Goal: Task Accomplishment & Management: Use online tool/utility

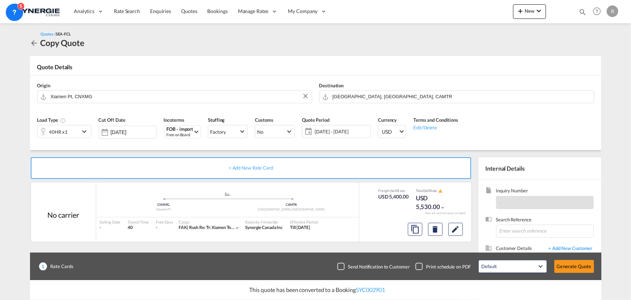
scroll to position [65, 0]
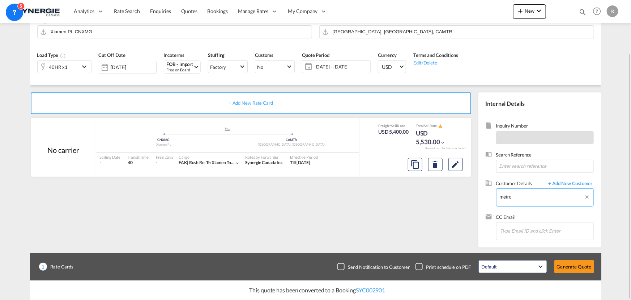
click at [532, 198] on body "Analytics Reports Dashboard Rate Search Enquiries Quotes Bookings" at bounding box center [315, 150] width 631 height 300
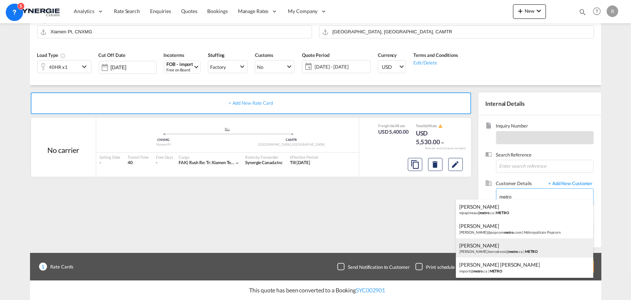
click at [503, 250] on div "[PERSON_NAME] Bernalrossi [PERSON_NAME].bernalrossi@ metro .ca | METRO" at bounding box center [524, 248] width 137 height 20
type input "METRO, [PERSON_NAME], [PERSON_NAME][EMAIL_ADDRESS][DOMAIN_NAME]"
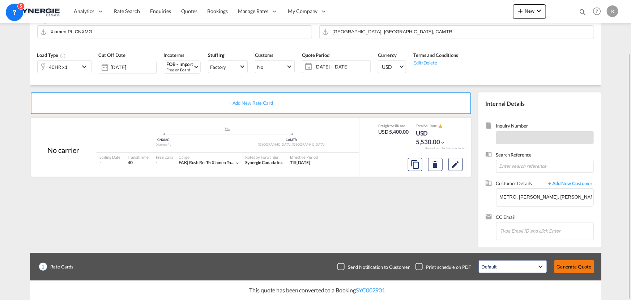
click at [581, 268] on button "Generate Quote" at bounding box center [575, 266] width 40 height 13
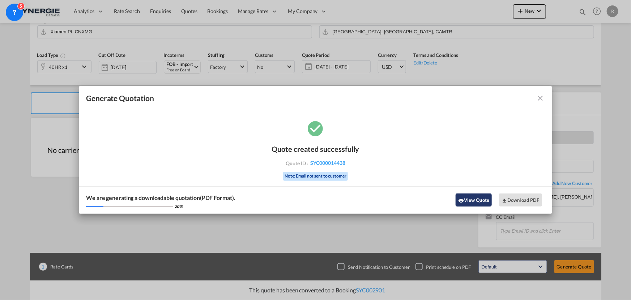
click at [476, 200] on button "View Quote" at bounding box center [474, 199] width 36 height 13
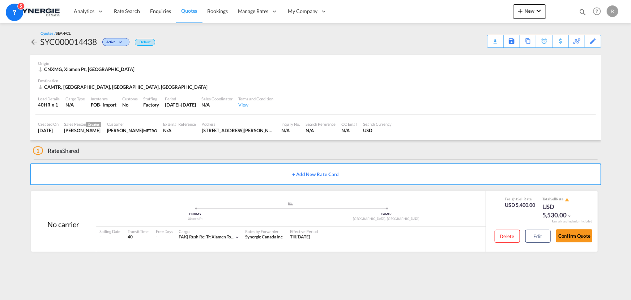
click at [0, 0] on div "Download Quote" at bounding box center [0, 0] width 0 height 0
click at [538, 235] on button "Edit" at bounding box center [538, 235] width 25 height 13
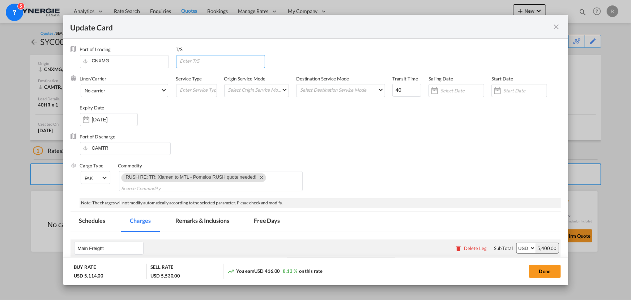
click at [191, 61] on input "Update Card Port ..." at bounding box center [221, 60] width 85 height 11
type input "[GEOGRAPHIC_DATA]"
drag, startPoint x: 407, startPoint y: 92, endPoint x: 377, endPoint y: 86, distance: 30.4
click at [381, 87] on div "Liner/Carrier No carrier 2HM LOGISTICS D.O.O AAXL GLOBAL SHIPPING LINES LLC [PE…" at bounding box center [320, 104] width 481 height 58
type input "35"
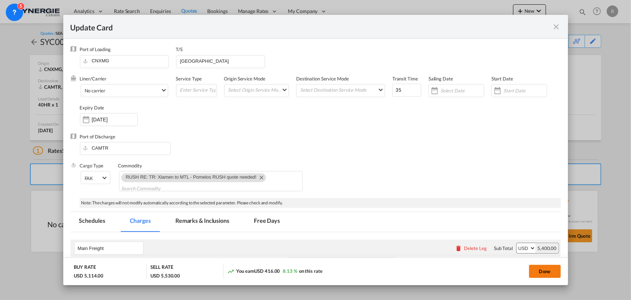
click at [552, 273] on button "Done" at bounding box center [545, 270] width 32 height 13
type input "[DATE]"
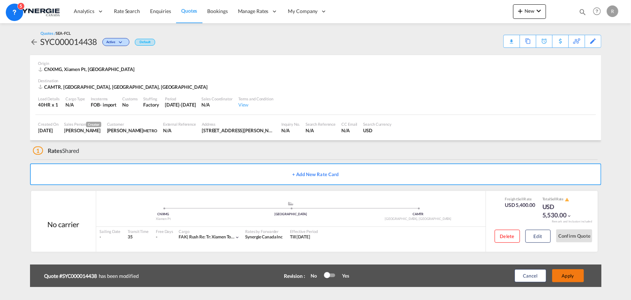
click at [568, 278] on button "Apply" at bounding box center [568, 275] width 32 height 13
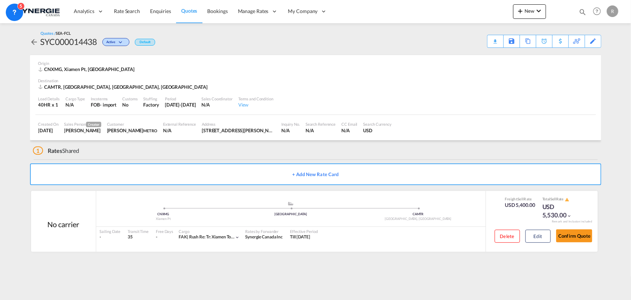
click at [0, 0] on div "Download Quote" at bounding box center [0, 0] width 0 height 0
click at [583, 11] on md-icon "icon-magnify" at bounding box center [583, 12] width 8 height 8
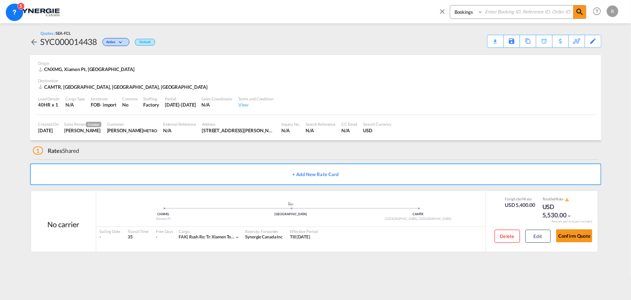
click at [470, 12] on select "Bookings Quotes Enquiries" at bounding box center [467, 11] width 34 height 13
select select "Quotes"
click at [450, 5] on select "Bookings Quotes Enquiries" at bounding box center [467, 11] width 34 height 13
click at [509, 12] on input at bounding box center [528, 11] width 90 height 13
type input "13810"
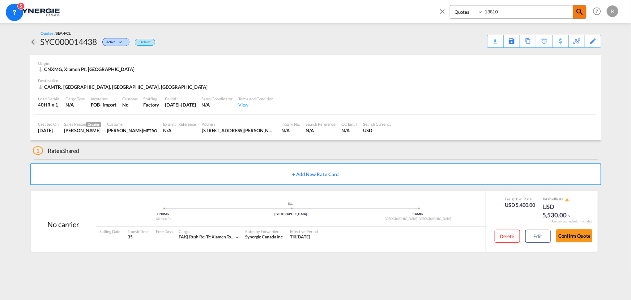
click at [578, 15] on md-icon "icon-magnify" at bounding box center [580, 12] width 9 height 9
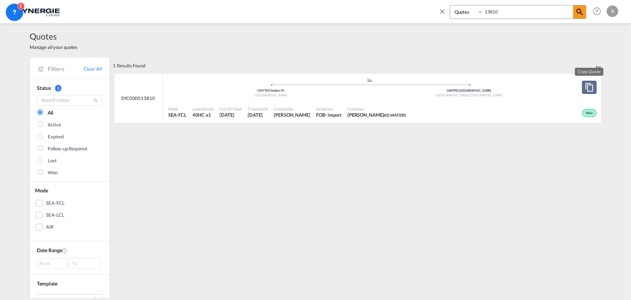
click at [587, 90] on md-icon "assets/icons/custom/copyQuote.svg" at bounding box center [589, 87] width 9 height 9
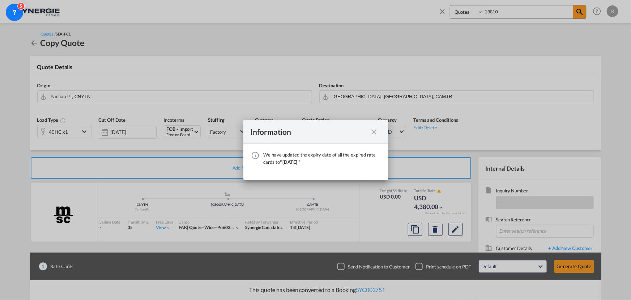
click at [373, 132] on md-icon "icon-close fg-AAA8AD cursor" at bounding box center [374, 131] width 9 height 9
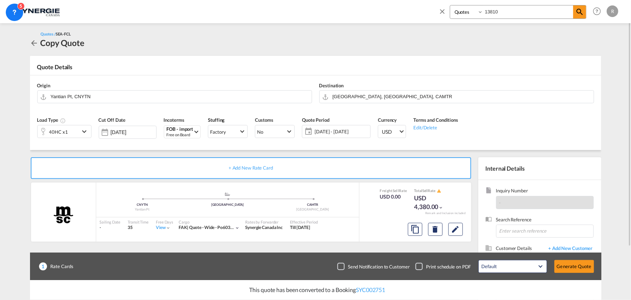
click at [343, 134] on span "[DATE] - [DATE]" at bounding box center [342, 131] width 54 height 7
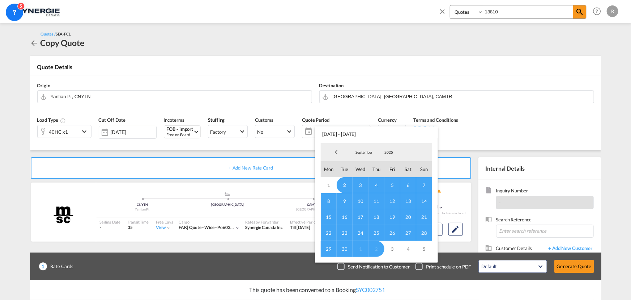
click at [421, 201] on span "14" at bounding box center [424, 201] width 16 height 16
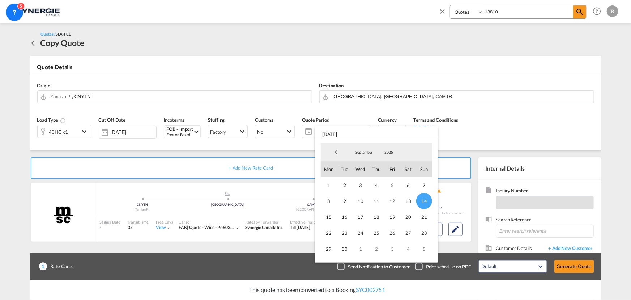
click at [455, 229] on md-backdrop at bounding box center [315, 150] width 631 height 300
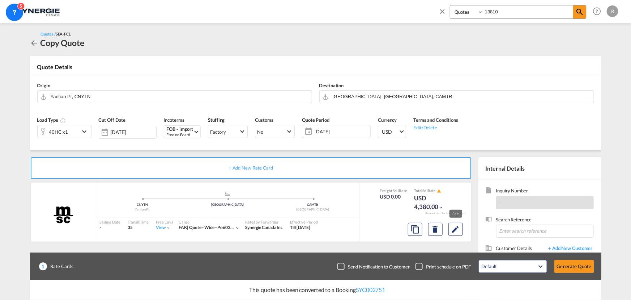
click at [455, 229] on md-icon "Edit" at bounding box center [455, 229] width 9 height 9
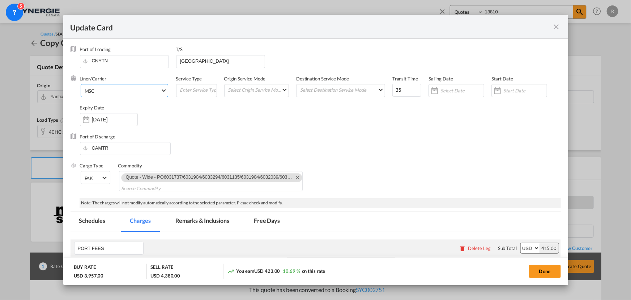
click at [119, 94] on span "MSC" at bounding box center [123, 91] width 76 height 7
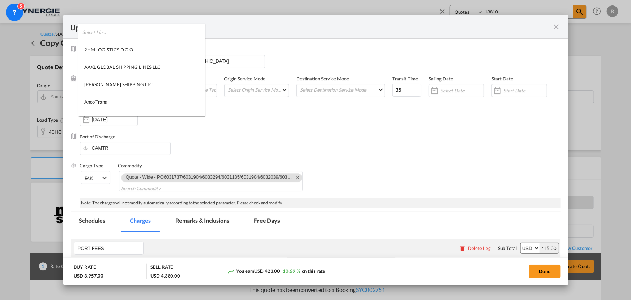
click at [158, 31] on input "search" at bounding box center [143, 32] width 123 height 17
type input "one"
click at [101, 83] on md-option "ONE" at bounding box center [125, 84] width 95 height 17
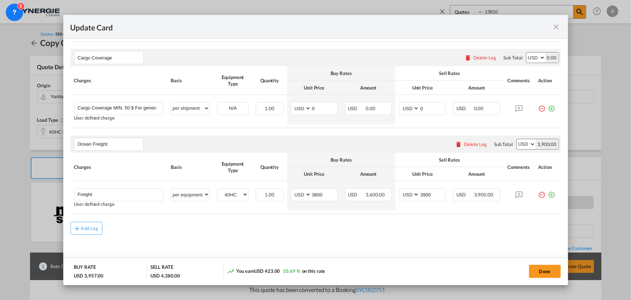
scroll to position [441, 0]
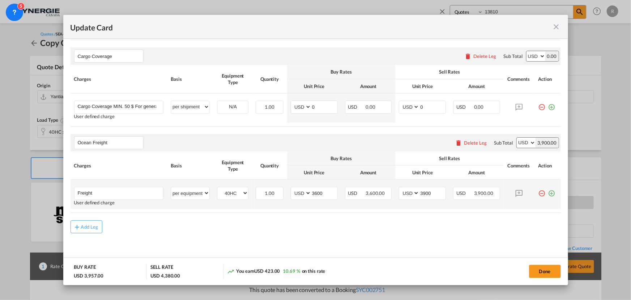
click at [548, 193] on md-icon "icon-plus-circle-outline green-400-fg" at bounding box center [551, 190] width 7 height 7
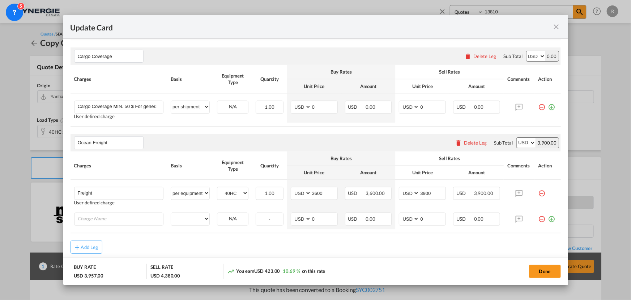
click at [553, 28] on md-icon "icon-close fg-AAA8AD m-0 pointer" at bounding box center [556, 26] width 9 height 9
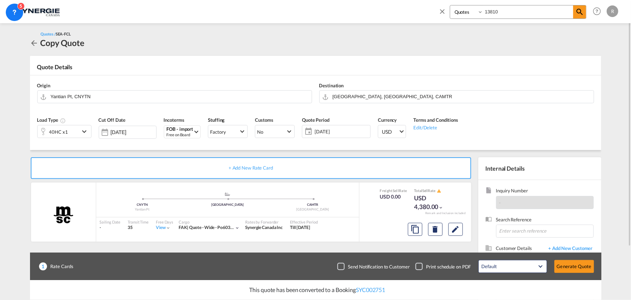
click at [518, 10] on input "13810" at bounding box center [528, 11] width 90 height 13
type input "13967"
click at [577, 11] on md-icon "icon-magnify" at bounding box center [580, 12] width 9 height 9
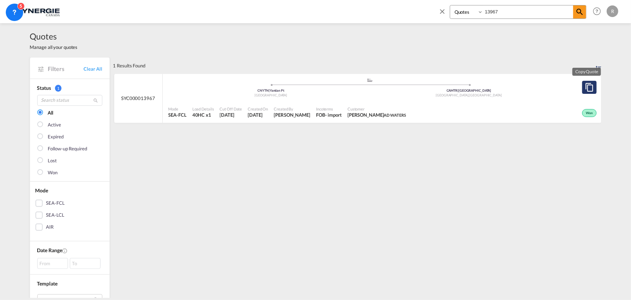
click at [587, 86] on md-icon "assets/icons/custom/copyQuote.svg" at bounding box center [589, 87] width 9 height 9
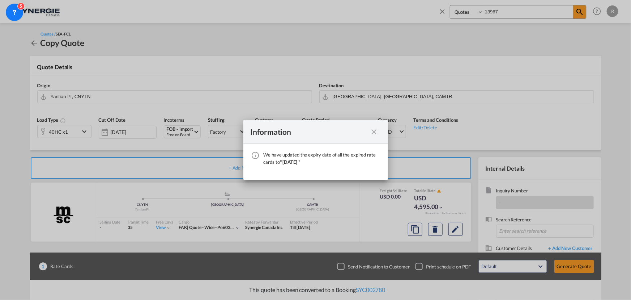
click at [375, 131] on md-icon "icon-close fg-AAA8AD cursor" at bounding box center [374, 131] width 9 height 9
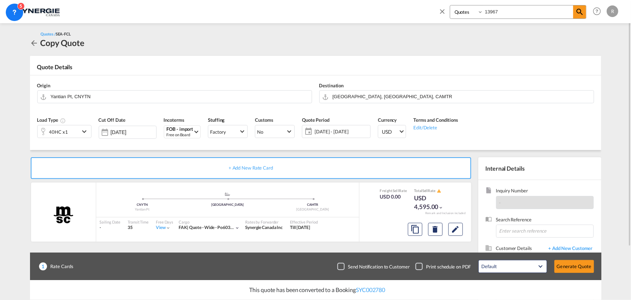
click at [348, 132] on span "[DATE] - [DATE]" at bounding box center [342, 131] width 54 height 7
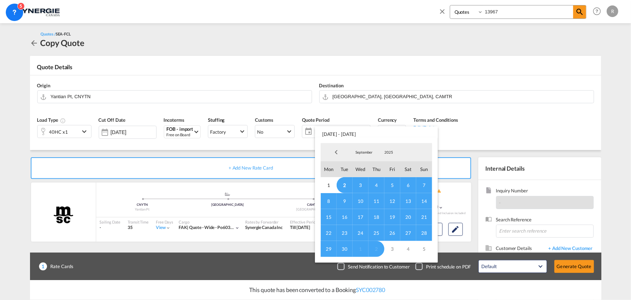
click at [425, 198] on span "14" at bounding box center [424, 201] width 16 height 16
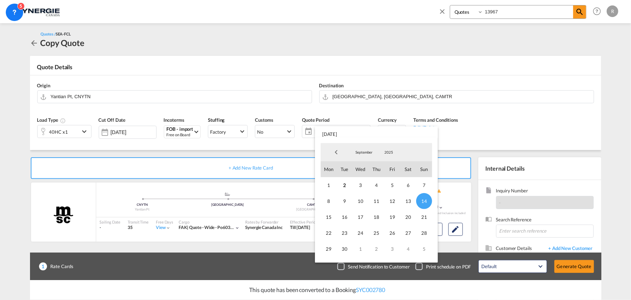
click at [455, 229] on md-backdrop at bounding box center [315, 150] width 631 height 300
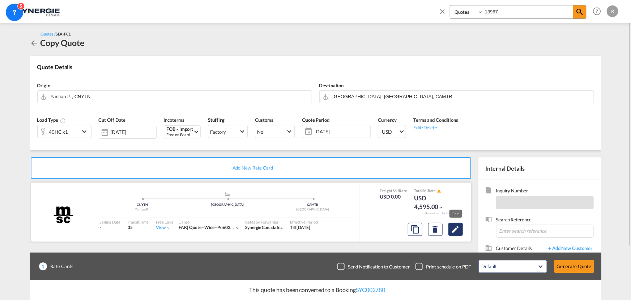
click at [454, 228] on md-icon "Edit" at bounding box center [455, 229] width 9 height 9
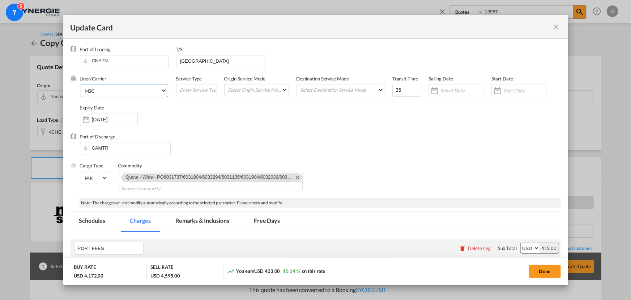
click at [140, 94] on span "MSC" at bounding box center [123, 91] width 76 height 7
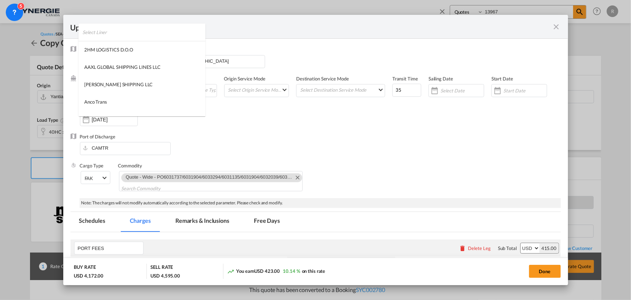
click at [160, 34] on input "search" at bounding box center [143, 32] width 123 height 17
type input "one"
click at [118, 83] on md-option "ONE" at bounding box center [125, 84] width 95 height 17
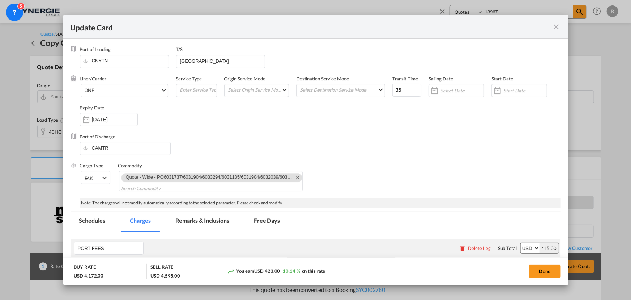
click at [356, 149] on div "Port of Discharge CAMTR" at bounding box center [316, 147] width 490 height 29
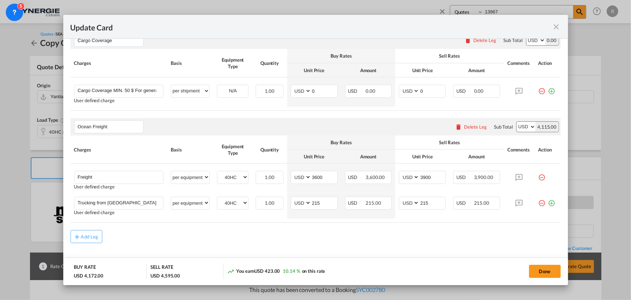
scroll to position [467, 0]
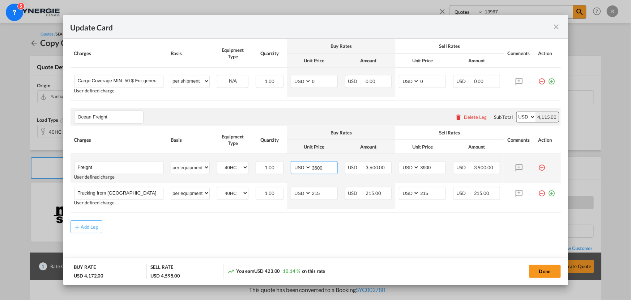
drag, startPoint x: 327, startPoint y: 169, endPoint x: 283, endPoint y: 163, distance: 44.1
click at [283, 163] on tr "Freight Please Enter User Defined Charges Cannot Be Published User defined char…" at bounding box center [316, 168] width 490 height 29
type input "3950"
drag, startPoint x: 431, startPoint y: 166, endPoint x: 394, endPoint y: 161, distance: 36.9
click at [395, 161] on td "AED AFN ALL AMD ANG AOA ARS AUD AWG AZN BAM BBD BDT BGN BHD BIF BMD BND [PERSON…" at bounding box center [422, 168] width 54 height 29
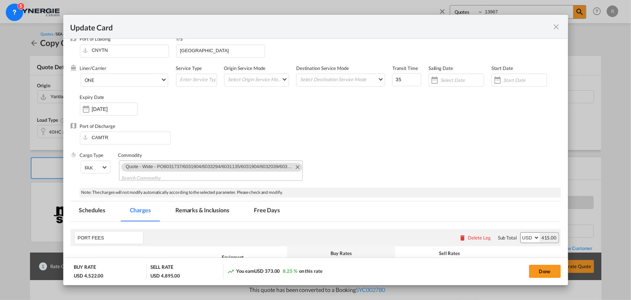
scroll to position [7, 0]
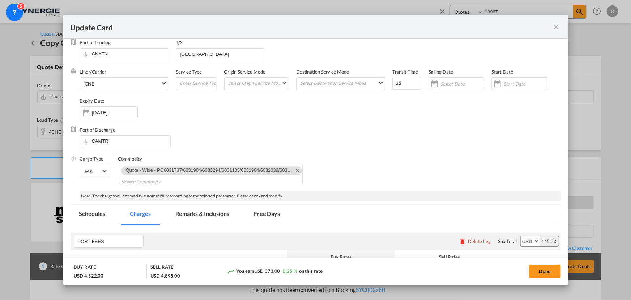
type input "4200"
click at [204, 211] on md-tab-item "Remarks & Inclusions" at bounding box center [202, 215] width 71 height 20
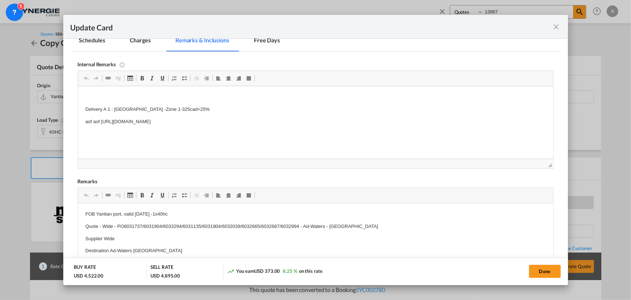
scroll to position [171, 0]
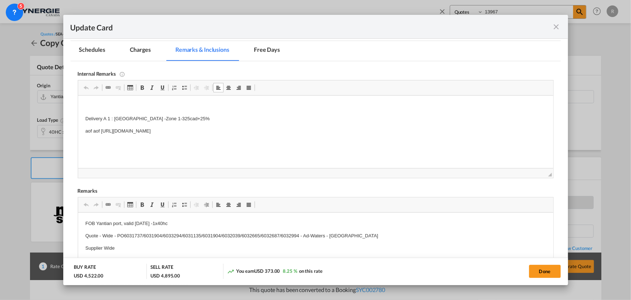
click at [305, 131] on p "aof aof [URL][DOMAIN_NAME]" at bounding box center [315, 131] width 461 height 8
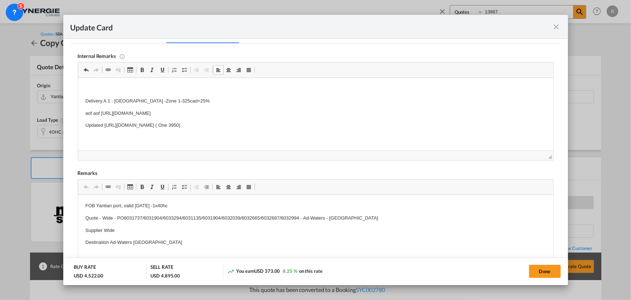
scroll to position [204, 0]
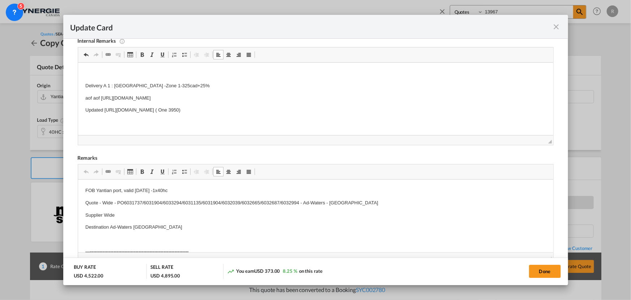
click at [144, 190] on p "FOB Yantian port, valid [DATE] -1x40hc" at bounding box center [315, 191] width 461 height 8
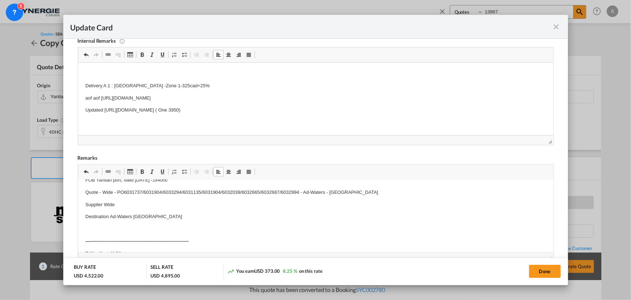
scroll to position [0, 0]
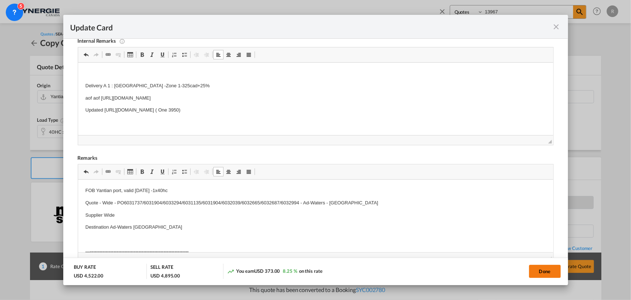
click at [535, 271] on button "Done" at bounding box center [545, 270] width 32 height 13
type input "[DATE]"
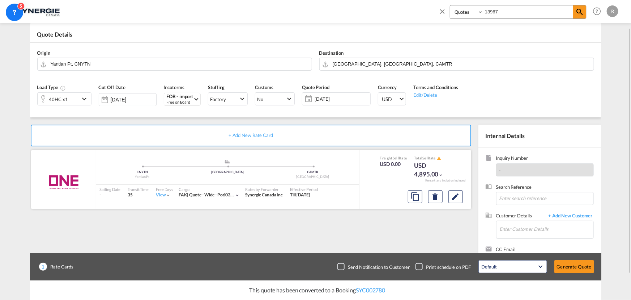
scroll to position [65, 0]
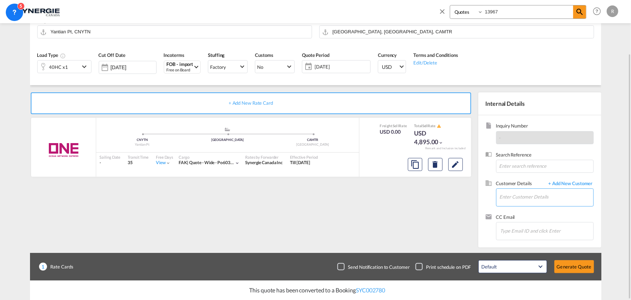
click at [512, 198] on input "Enter Customer Details" at bounding box center [547, 196] width 94 height 16
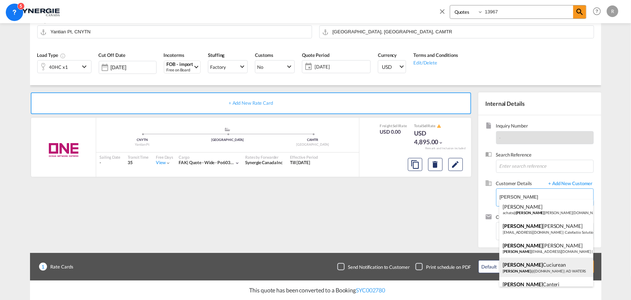
click at [539, 270] on div "[PERSON_NAME] [PERSON_NAME] @[DOMAIN_NAME][PERSON_NAME] | AD WATERS" at bounding box center [547, 267] width 94 height 20
type input "AD [PERSON_NAME] Cuciurean, [EMAIL_ADDRESS][DOMAIN_NAME][PERSON_NAME]"
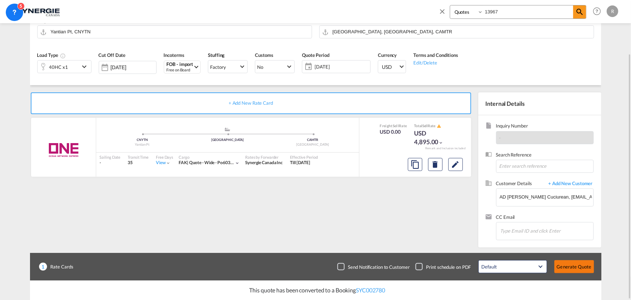
click at [574, 266] on button "Generate Quote" at bounding box center [575, 266] width 40 height 13
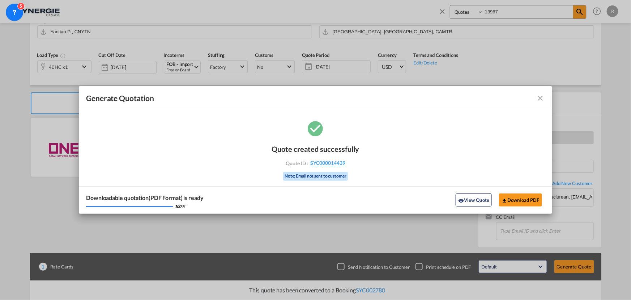
click at [542, 98] on md-icon "icon-close fg-AAA8AD cursor m-0" at bounding box center [540, 98] width 9 height 9
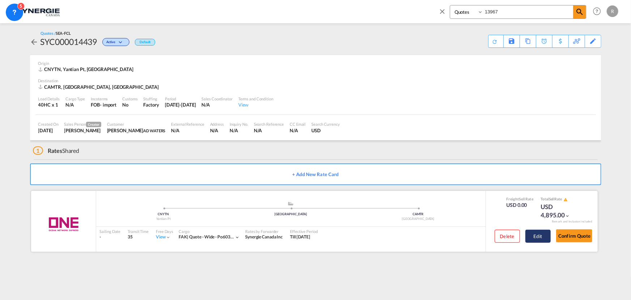
click at [536, 237] on button "Edit" at bounding box center [538, 235] width 25 height 13
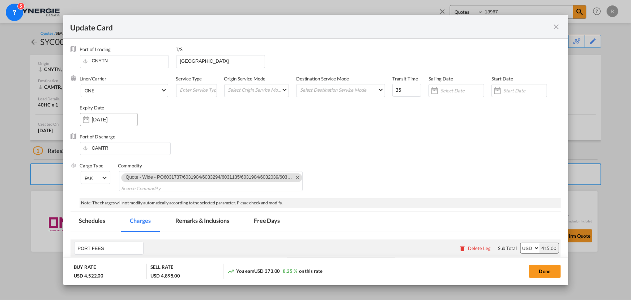
click at [116, 119] on input "[DATE]" at bounding box center [115, 119] width 46 height 6
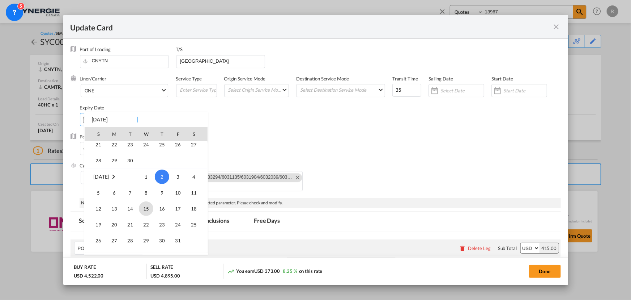
scroll to position [167588, 0]
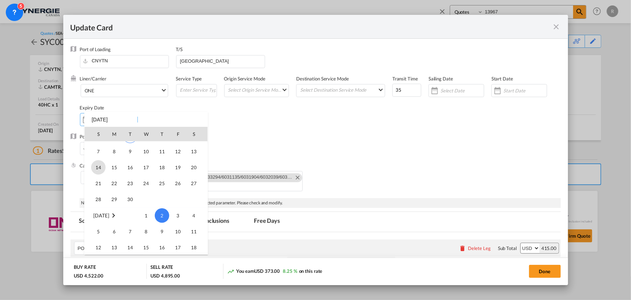
click at [93, 166] on span "14" at bounding box center [98, 167] width 14 height 14
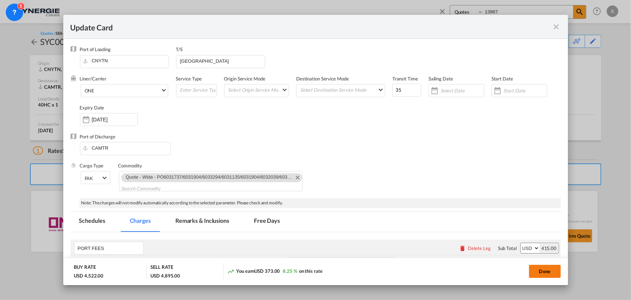
click at [542, 271] on button "Done" at bounding box center [545, 270] width 32 height 13
type input "[DATE]"
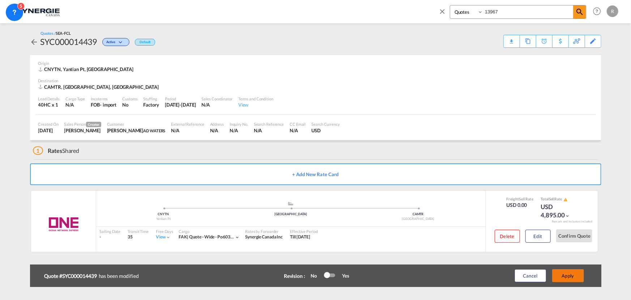
click at [568, 276] on button "Apply" at bounding box center [568, 275] width 32 height 13
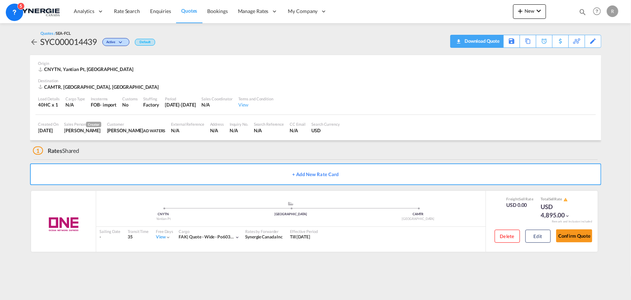
click at [491, 42] on div "Download Quote" at bounding box center [481, 41] width 37 height 12
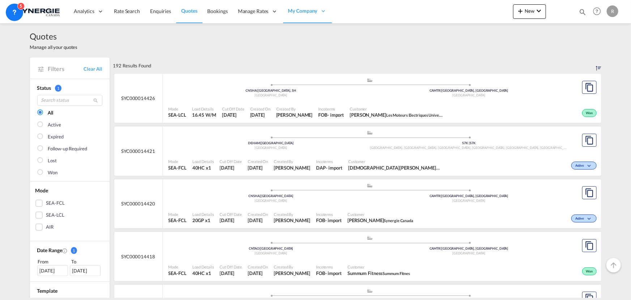
scroll to position [197, 0]
